Goal: Information Seeking & Learning: Learn about a topic

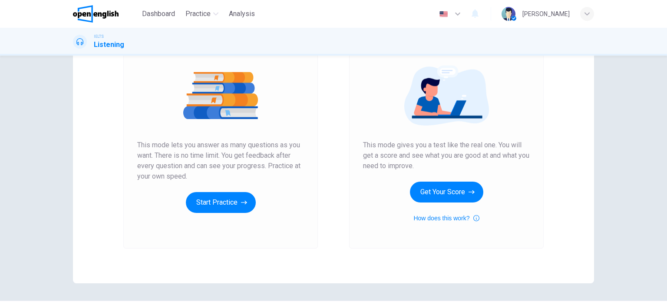
scroll to position [92, 0]
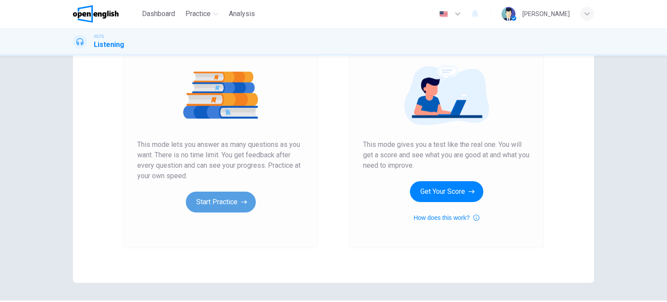
click at [229, 197] on button "Start Practice" at bounding box center [221, 202] width 70 height 21
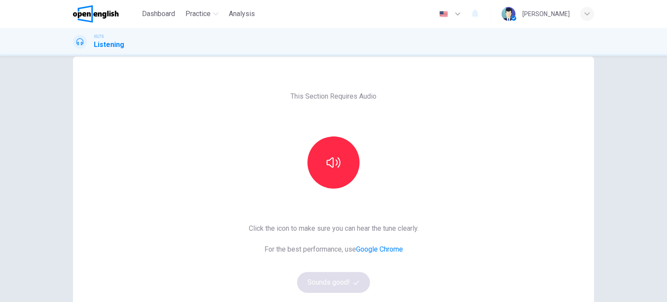
scroll to position [19, 0]
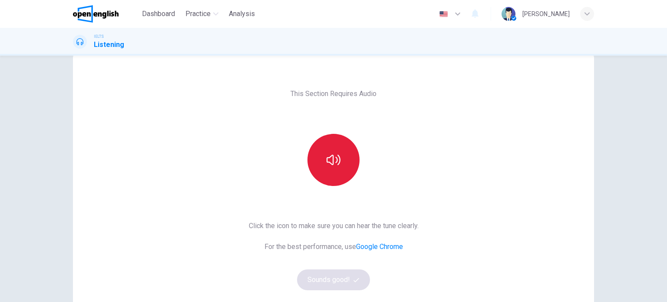
click at [339, 159] on button "button" at bounding box center [334, 160] width 52 height 52
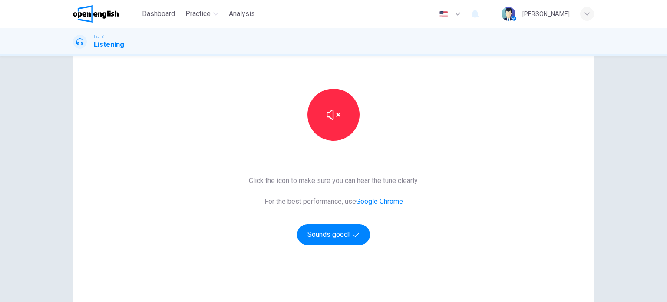
scroll to position [64, 0]
click at [340, 239] on button "Sounds good!" at bounding box center [333, 234] width 73 height 21
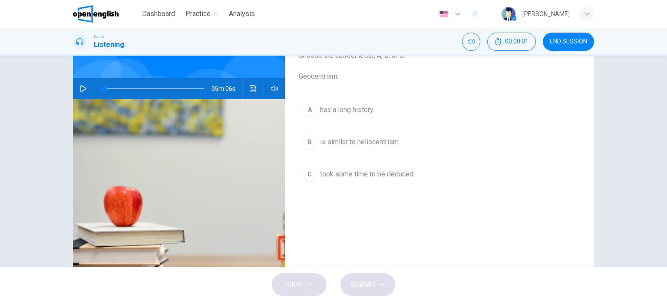
scroll to position [0, 0]
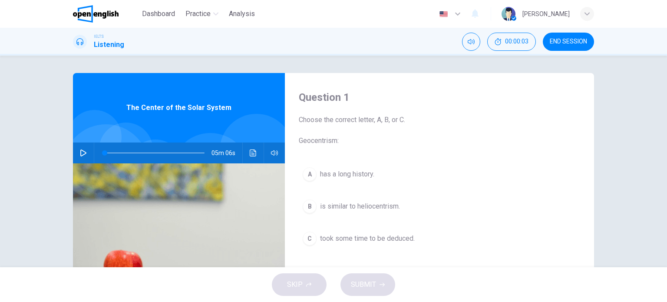
click at [76, 149] on button "button" at bounding box center [83, 153] width 14 height 21
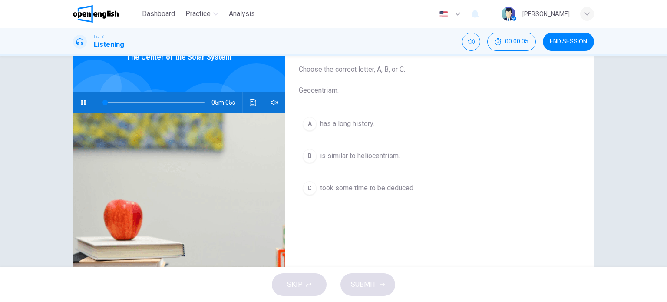
scroll to position [50, 0]
type input "*"
click at [82, 103] on icon "button" at bounding box center [83, 102] width 5 height 5
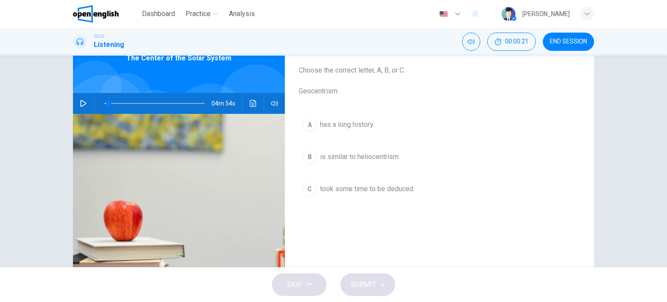
scroll to position [50, 0]
click at [306, 185] on div "C" at bounding box center [310, 189] width 14 height 14
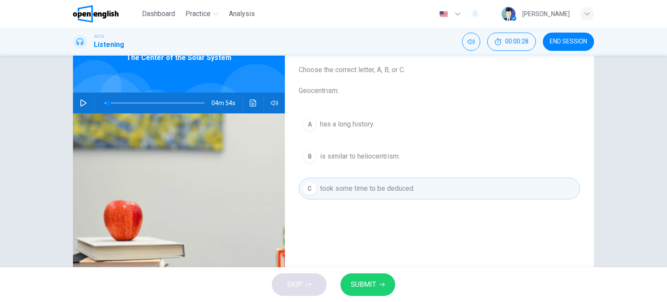
scroll to position [125, 0]
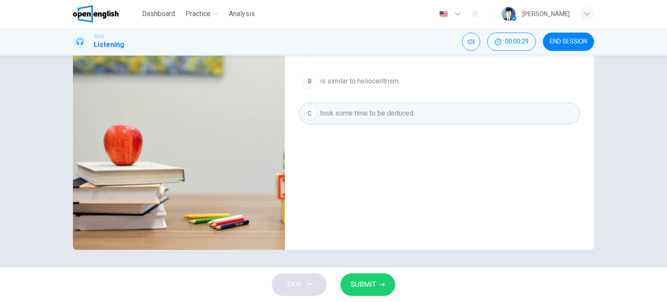
click at [366, 285] on span "SUBMIT" at bounding box center [363, 284] width 25 height 12
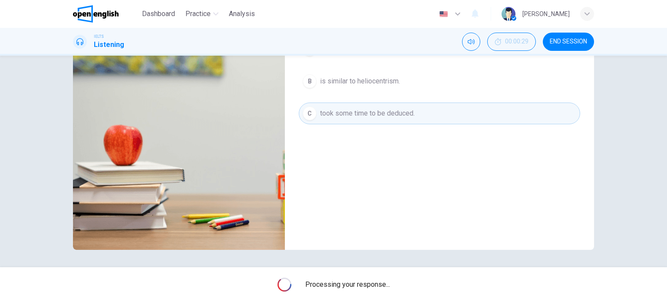
type input "*"
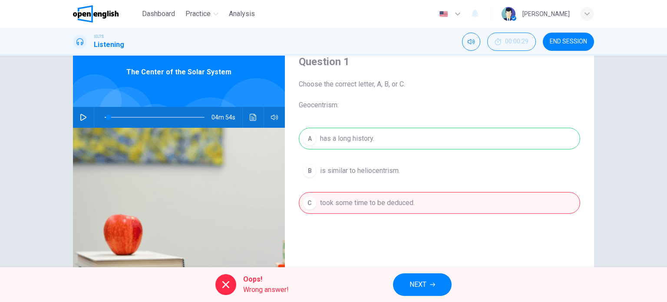
scroll to position [0, 0]
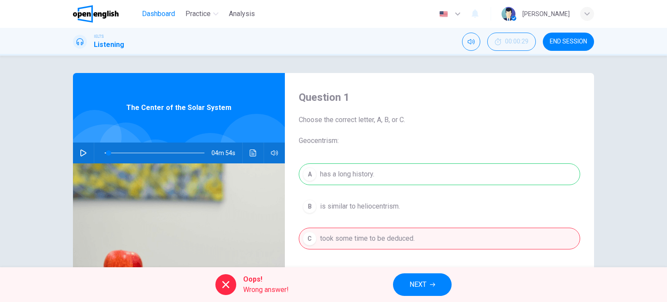
click at [167, 16] on span "Dashboard" at bounding box center [158, 14] width 33 height 10
